Goal: Task Accomplishment & Management: Use online tool/utility

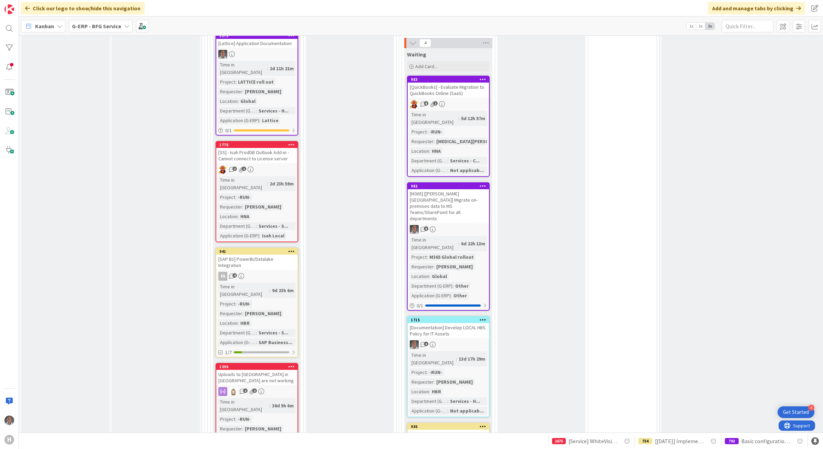
scroll to position [381, 0]
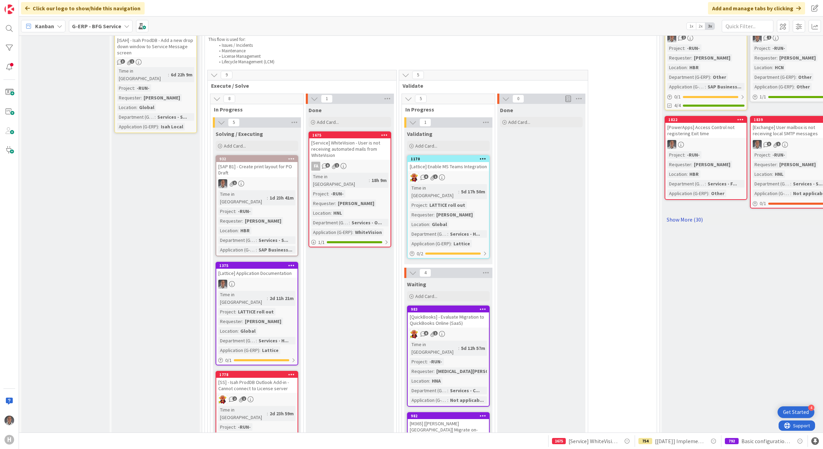
click at [698, 214] on link "Show More (30)" at bounding box center [748, 219] width 168 height 11
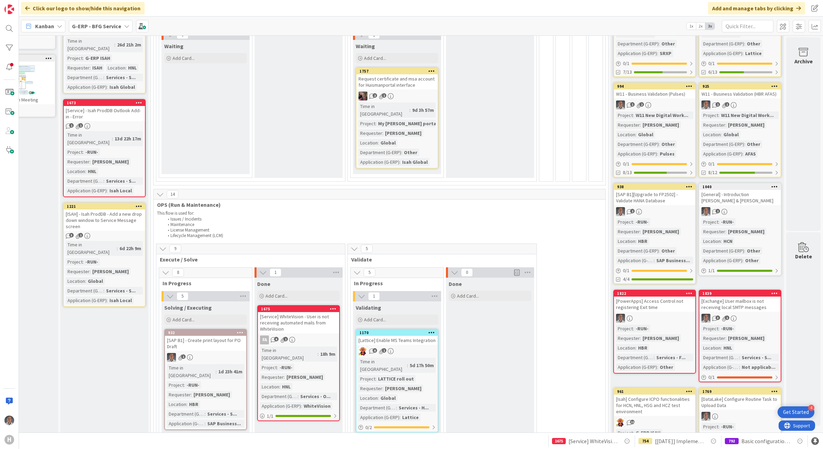
scroll to position [215, 59]
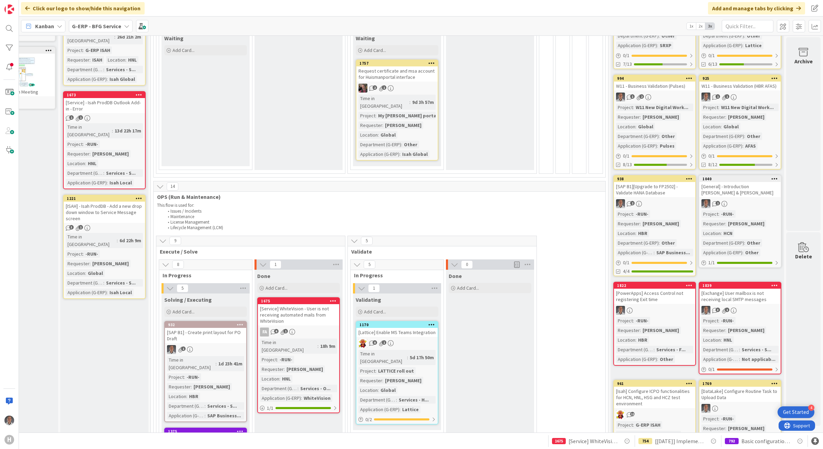
click at [313, 304] on div "[Service] WhiteVision - User is not receiving automated mails from WhiteVision" at bounding box center [298, 314] width 81 height 21
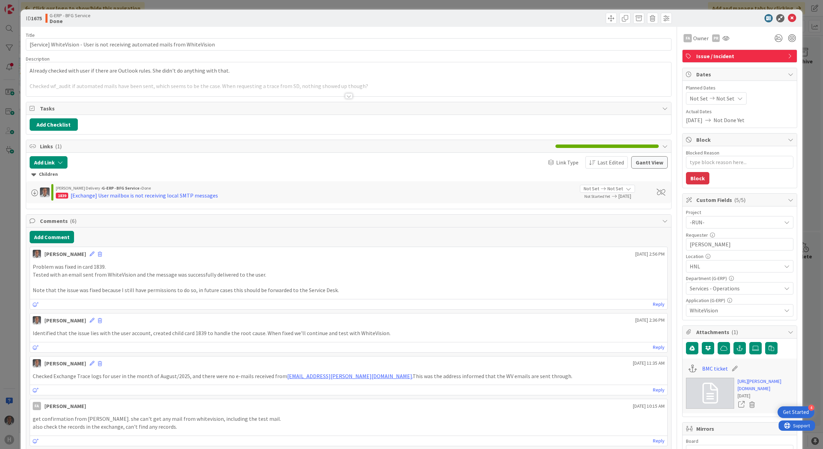
type textarea "x"
click at [345, 95] on div at bounding box center [349, 96] width 8 height 6
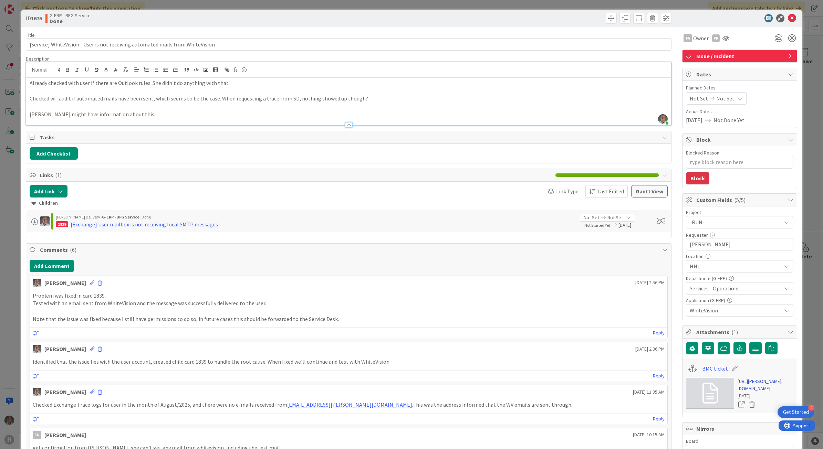
click at [744, 388] on link "https://huisman-smartit.onbmc.com/smartit/app/#/incident/AGGF4KX6HRENQATA889TTA…" at bounding box center [765, 385] width 56 height 14
click at [644, 194] on button "Gantt View" at bounding box center [649, 191] width 36 height 12
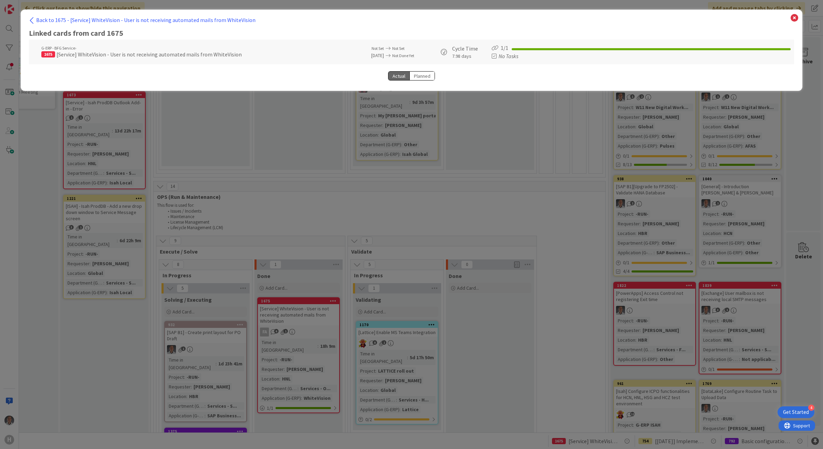
select select "View all"
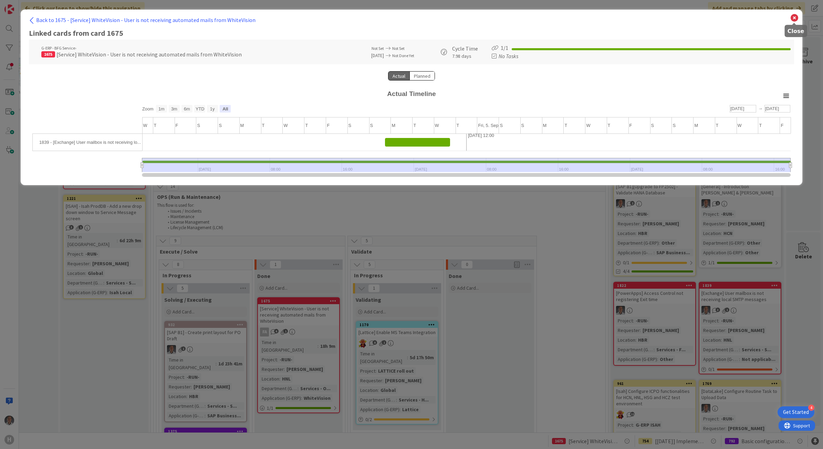
click at [793, 20] on icon at bounding box center [794, 18] width 9 height 10
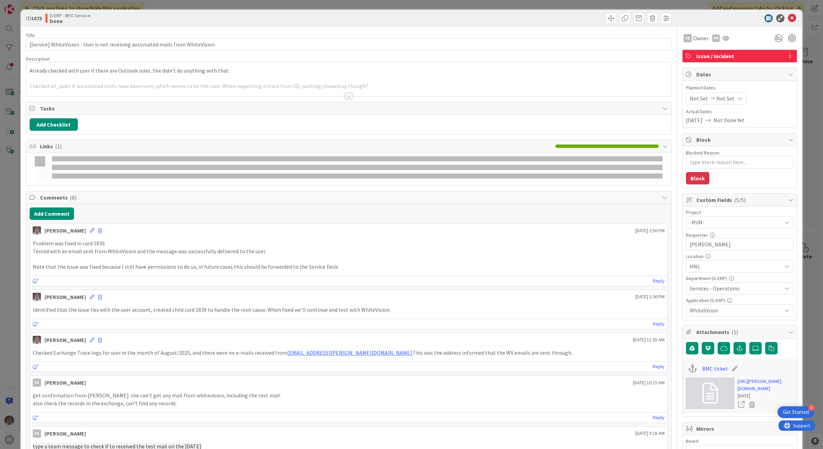
type textarea "x"
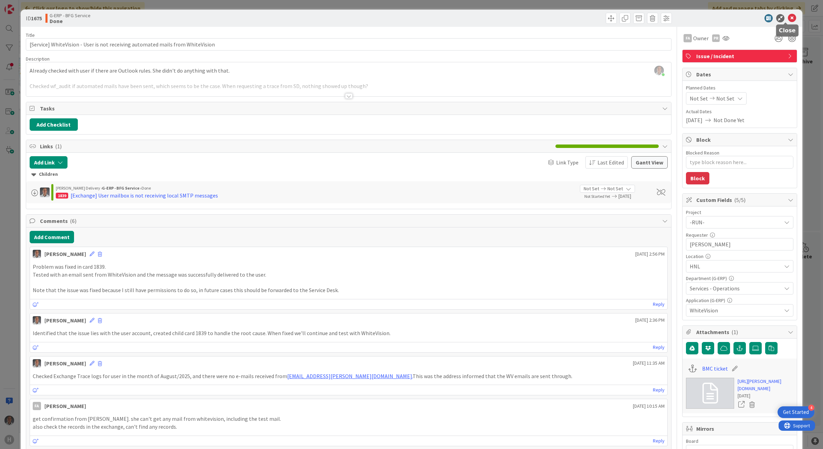
drag, startPoint x: 785, startPoint y: 18, endPoint x: 416, endPoint y: 114, distance: 382.1
click at [788, 18] on icon at bounding box center [792, 18] width 8 height 8
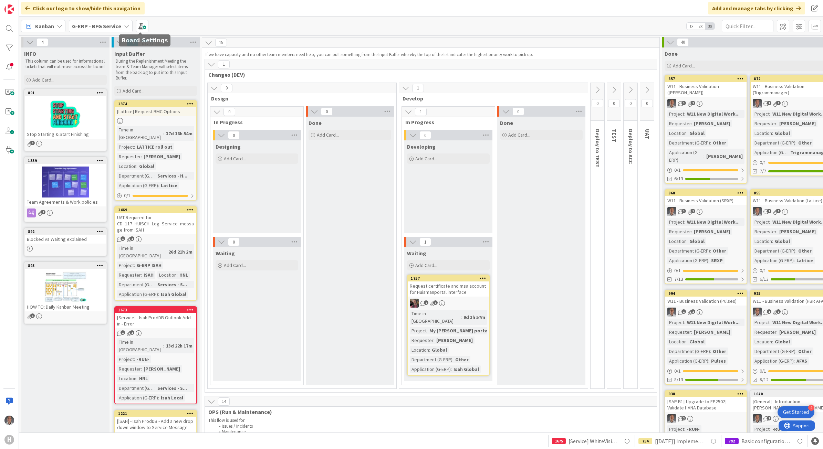
click at [116, 23] on b "G-ERP - BFG Service" at bounding box center [96, 26] width 49 height 7
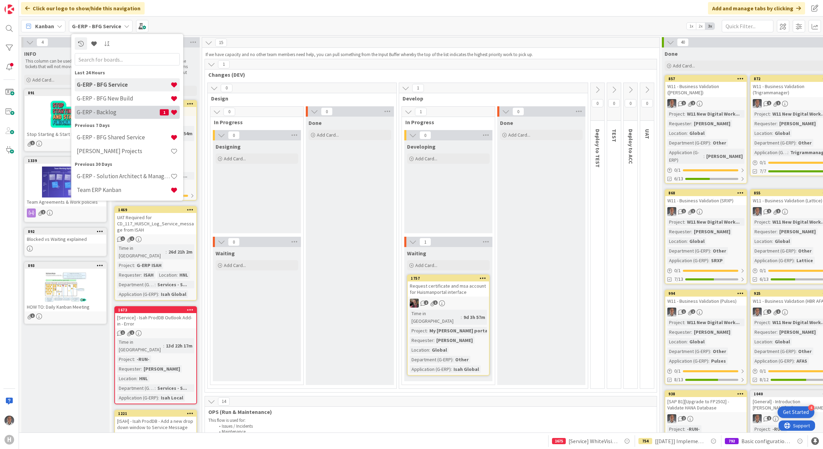
click at [119, 111] on h4 "G-ERP - Backlog" at bounding box center [118, 112] width 83 height 7
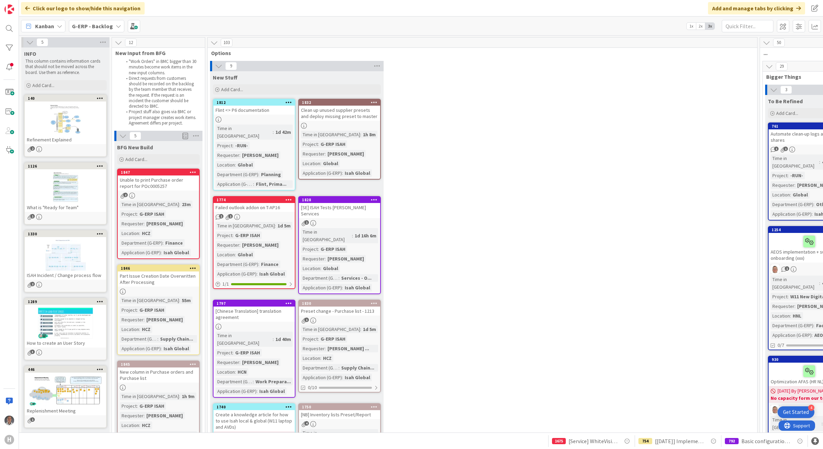
click at [108, 28] on b "G-ERP - Backlog" at bounding box center [92, 26] width 41 height 7
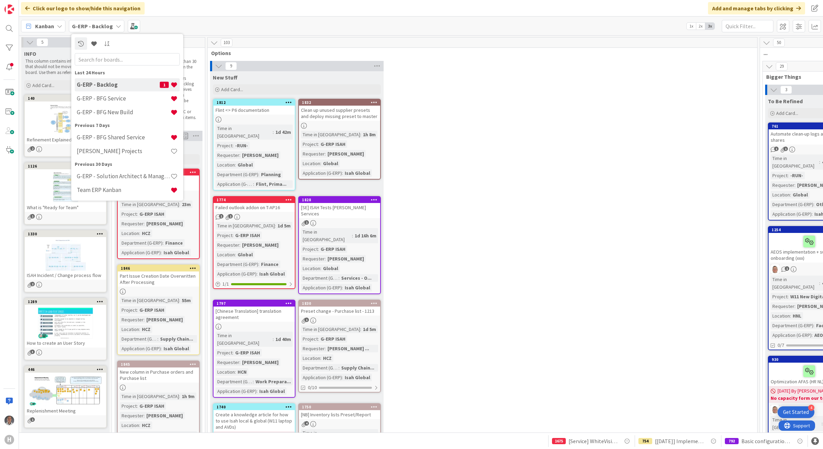
click at [462, 201] on div "9 New Stuff Add Card... 1832 Clean up unused supplier presets and deploy missin…" at bounding box center [482, 356] width 547 height 591
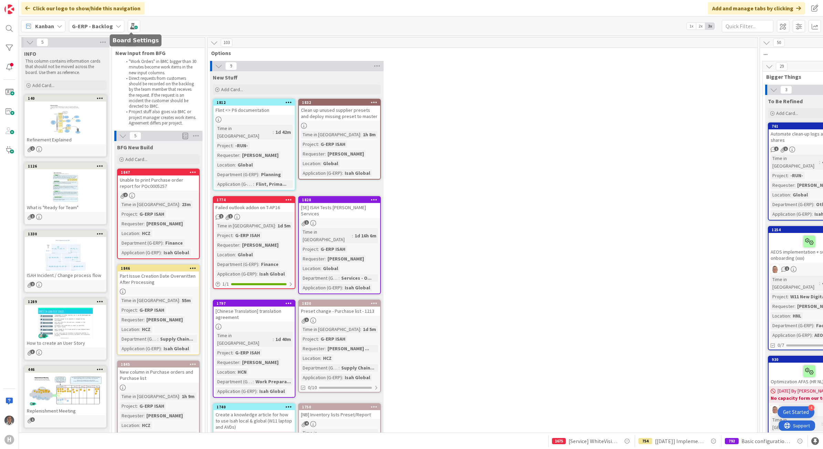
click at [103, 28] on b "G-ERP - Backlog" at bounding box center [92, 26] width 41 height 7
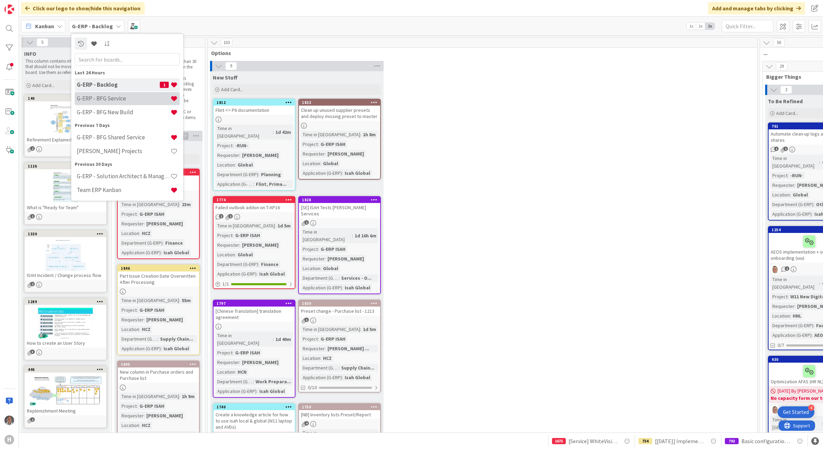
click at [111, 97] on h4 "G-ERP - BFG Service" at bounding box center [124, 98] width 94 height 7
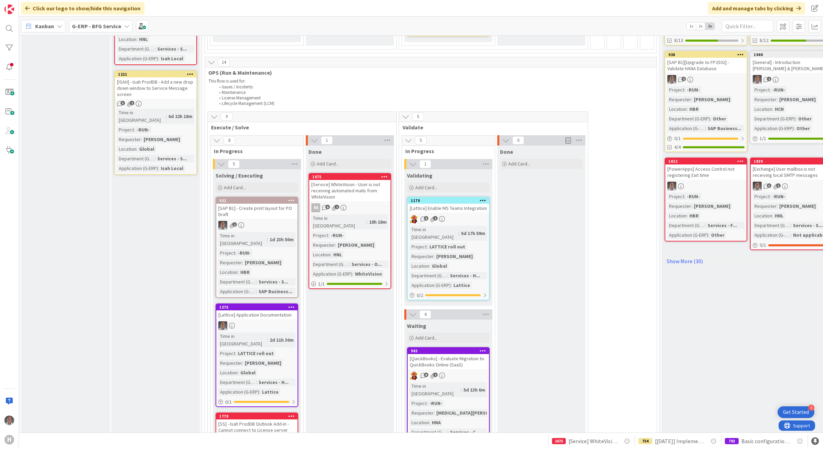
scroll to position [344, 0]
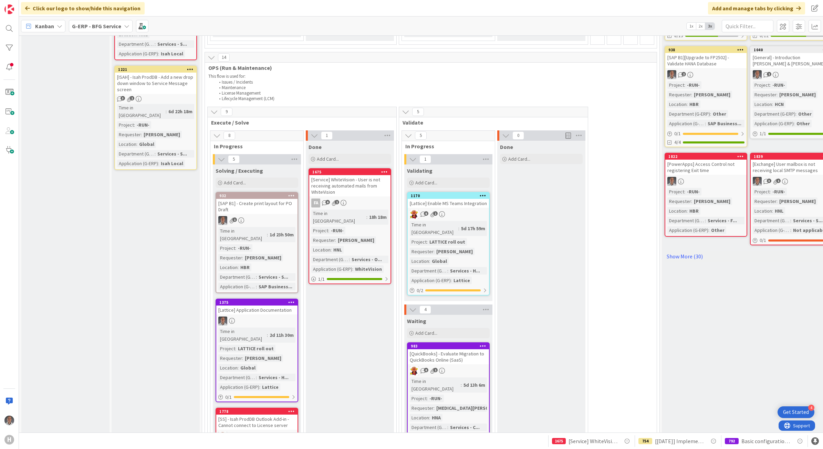
click at [112, 27] on b "G-ERP - BFG Service" at bounding box center [96, 26] width 49 height 7
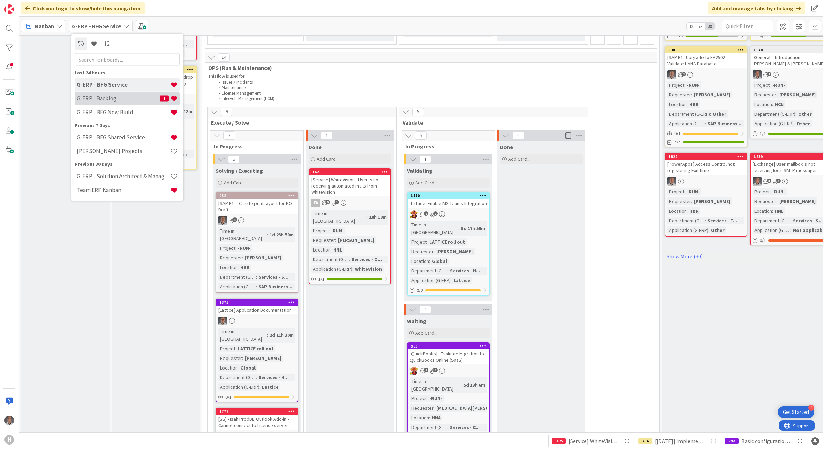
click at [102, 100] on h4 "G-ERP - Backlog" at bounding box center [118, 98] width 83 height 7
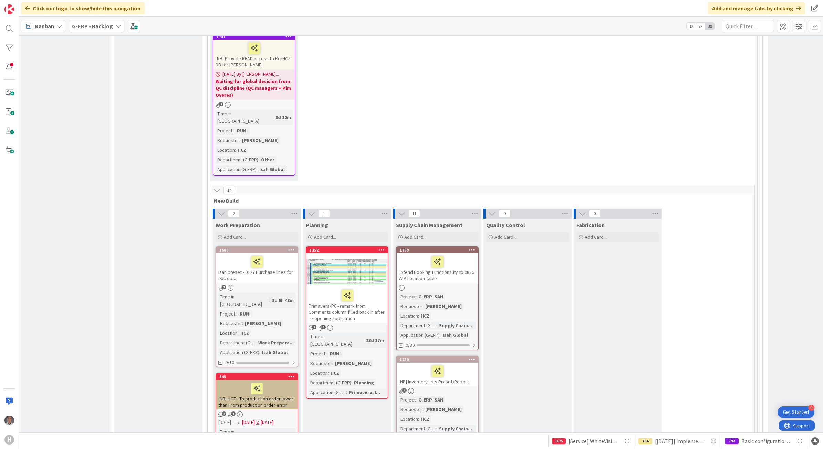
scroll to position [2023, 0]
